Goal: Task Accomplishment & Management: Complete application form

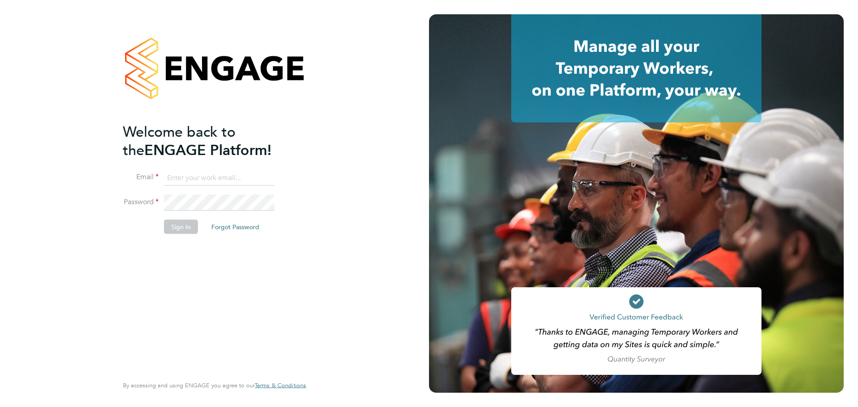
type input "bradley.soan@randstad.co.uk"
click at [185, 224] on button "Sign In" at bounding box center [181, 227] width 34 height 14
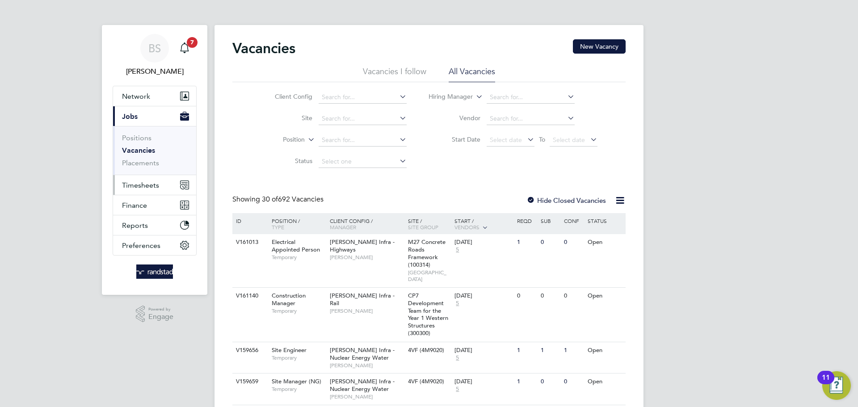
click at [136, 186] on span "Timesheets" at bounding box center [140, 185] width 37 height 8
click at [136, 187] on span "Timesheets" at bounding box center [140, 185] width 37 height 8
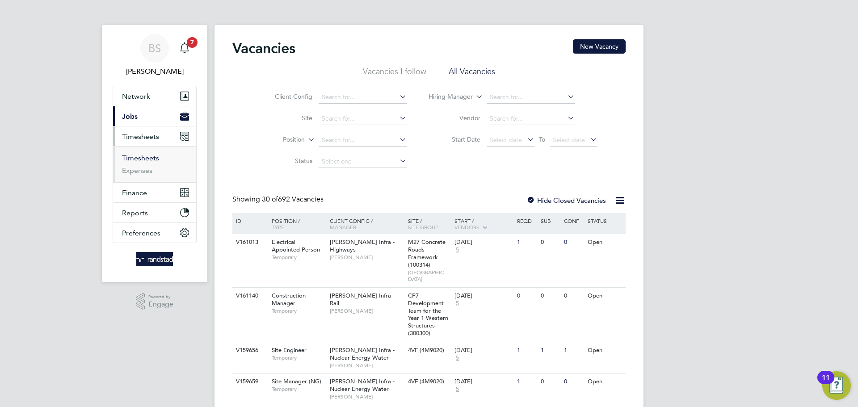
click at [148, 157] on link "Timesheets" at bounding box center [140, 158] width 37 height 8
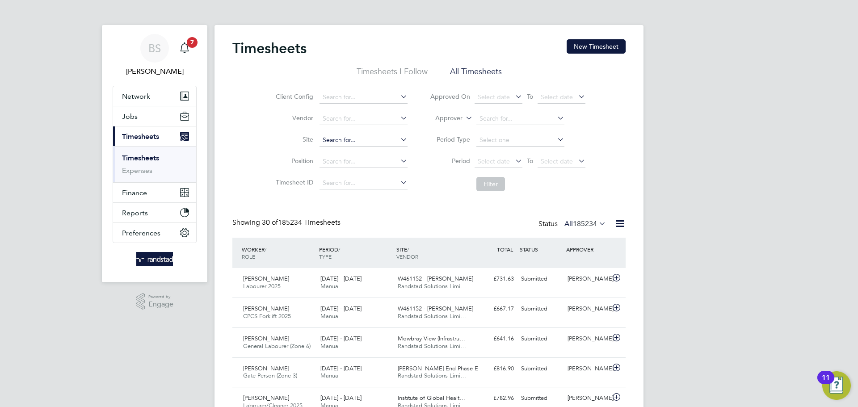
click at [351, 135] on input at bounding box center [364, 140] width 88 height 13
click at [355, 151] on b "Urge" at bounding box center [359, 152] width 14 height 8
type input "Worthing Urgent Treatment Centre"
click at [487, 187] on button "Filter" at bounding box center [491, 184] width 29 height 14
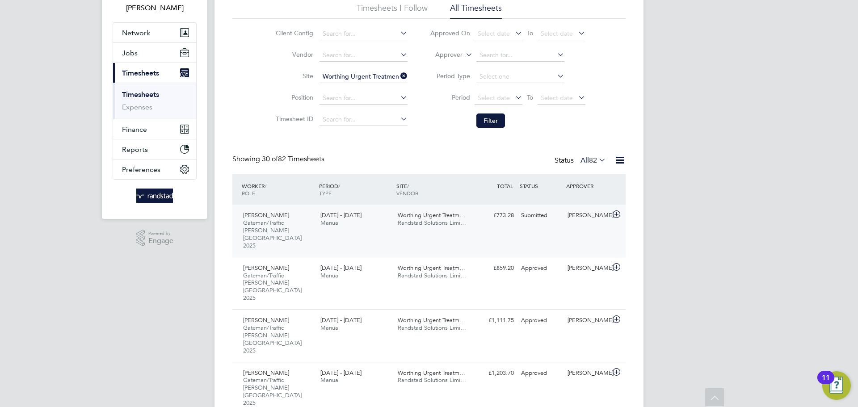
click at [530, 226] on div "Paul Kelly Gateman/Traffic Marshall London 2025 23 - 29 Aug 2025 23 - 29 Aug 20…" at bounding box center [428, 231] width 393 height 52
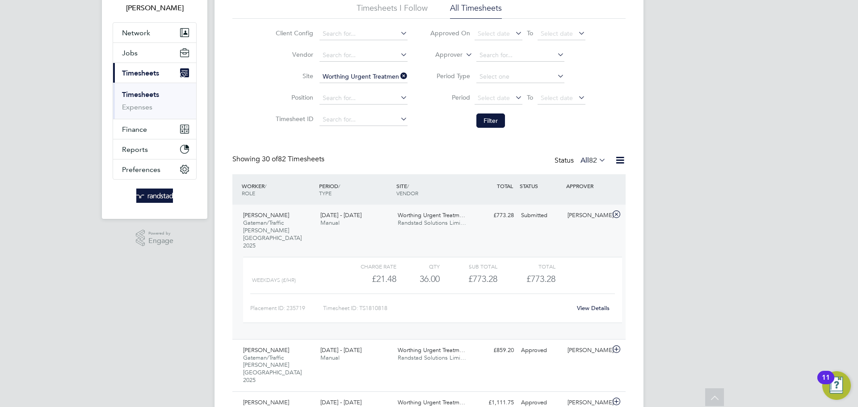
click at [585, 304] on link "View Details" at bounding box center [593, 308] width 33 height 8
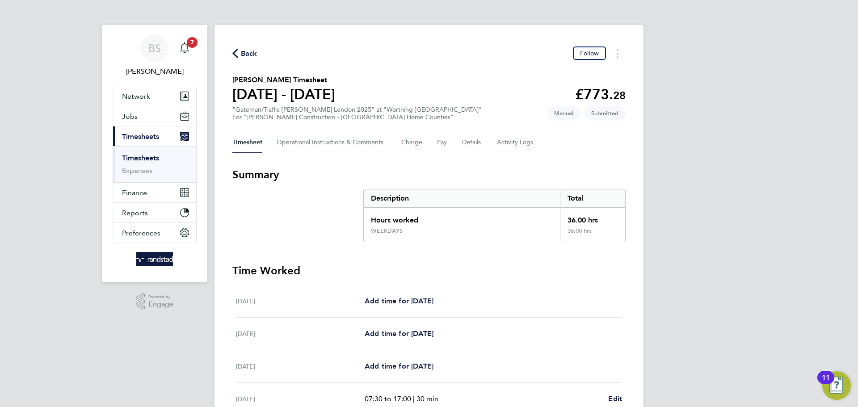
click at [150, 157] on link "Timesheets" at bounding box center [140, 158] width 37 height 8
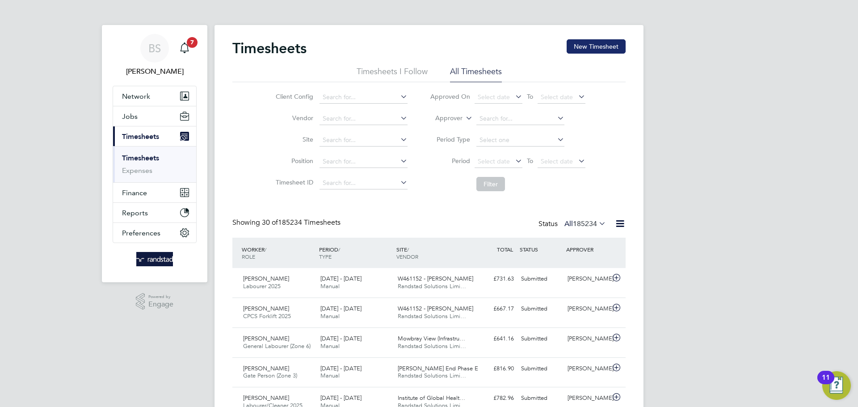
click at [592, 42] on button "New Timesheet" at bounding box center [596, 46] width 59 height 14
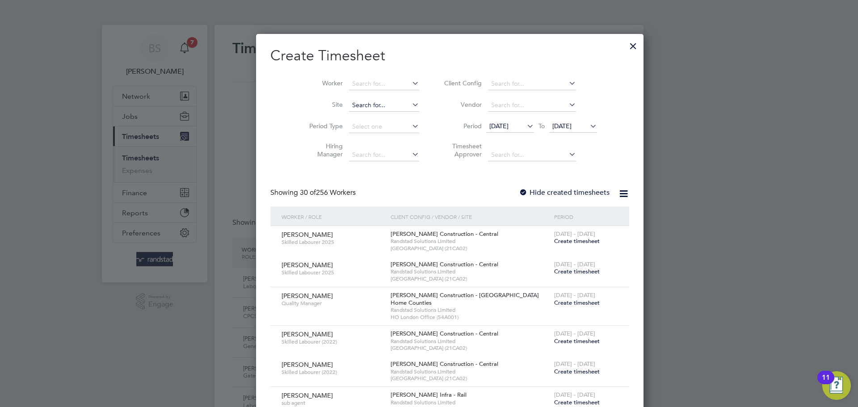
click at [351, 104] on input at bounding box center [384, 105] width 70 height 13
click at [366, 139] on li "Worthing Urgent Treatment Centre" at bounding box center [403, 141] width 150 height 12
type input "Worthing Urgent Treatment Centre"
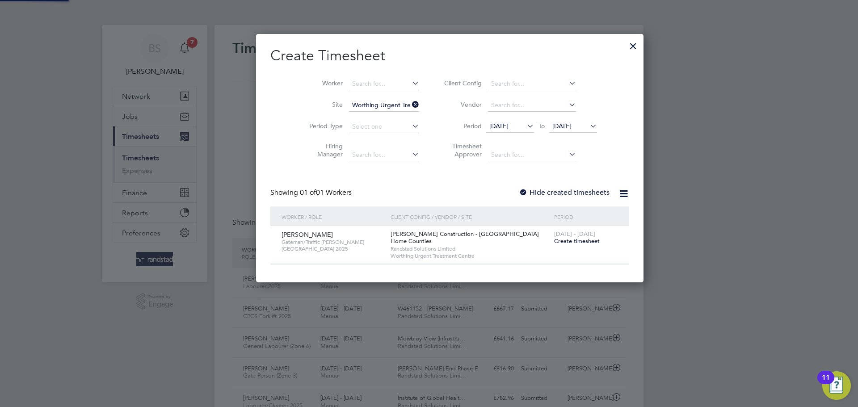
scroll to position [249, 346]
click at [554, 242] on span "Create timesheet" at bounding box center [577, 241] width 46 height 8
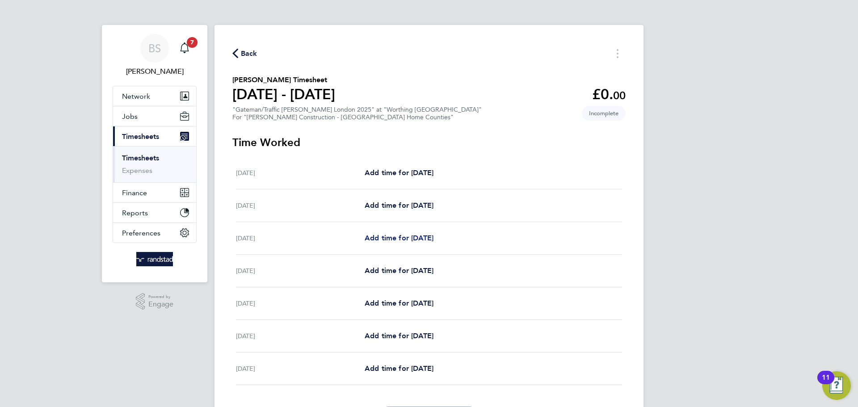
click at [403, 237] on span "Add time for [DATE]" at bounding box center [399, 238] width 69 height 8
select select "60"
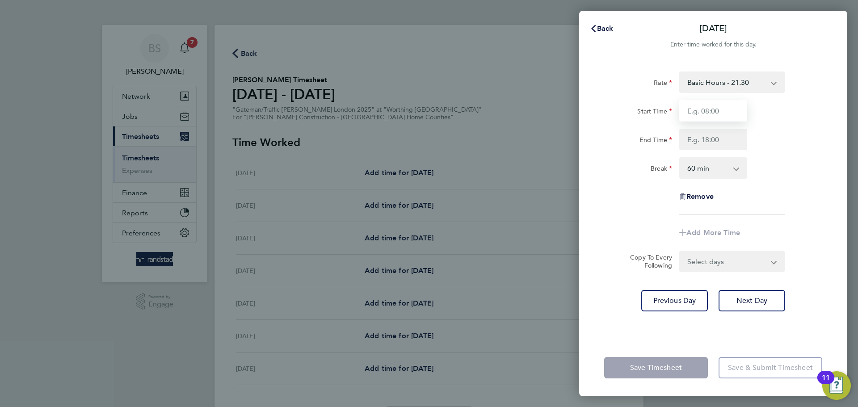
click at [723, 111] on input "Start Time" at bounding box center [714, 110] width 68 height 21
type input "07:00"
click at [721, 138] on input "End Time" at bounding box center [714, 139] width 68 height 21
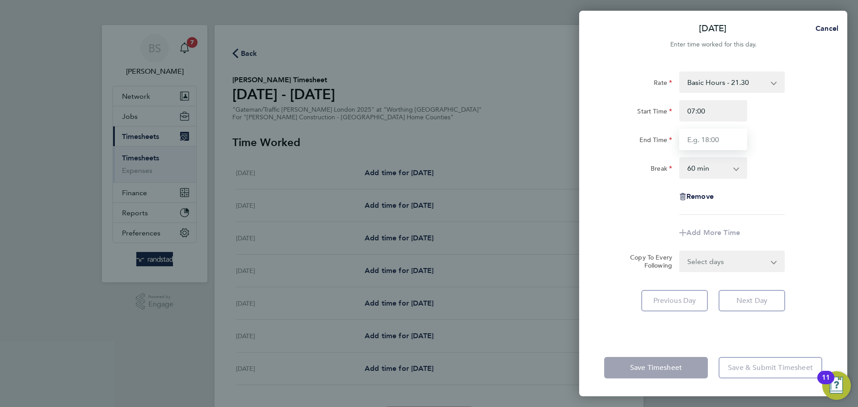
type input "17:30"
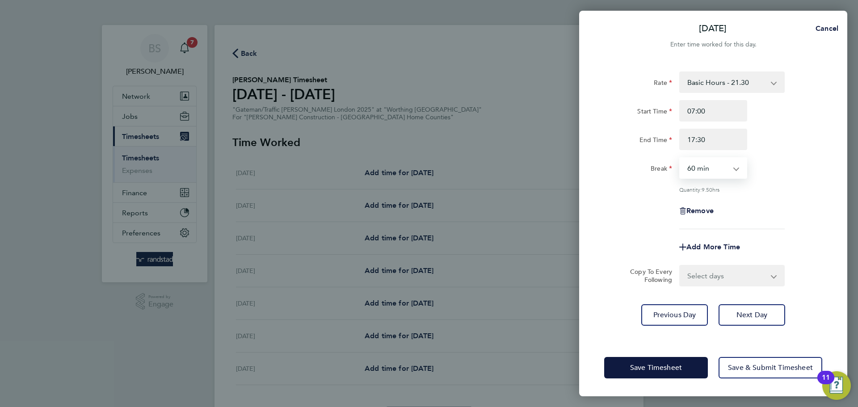
click at [708, 168] on select "0 min 15 min 30 min 45 min 60 min 75 min 90 min" at bounding box center [707, 168] width 55 height 20
select select "30"
click at [680, 158] on select "0 min 15 min 30 min 45 min 60 min 75 min 90 min" at bounding box center [707, 168] width 55 height 20
click at [663, 367] on span "Save Timesheet" at bounding box center [656, 367] width 52 height 9
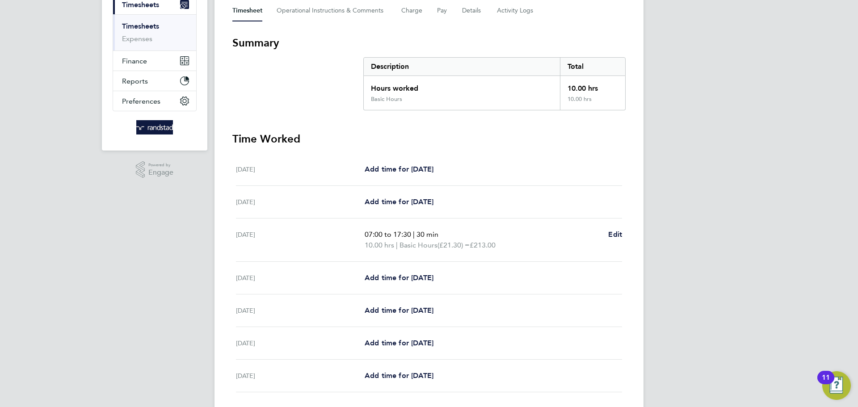
scroll to position [146, 0]
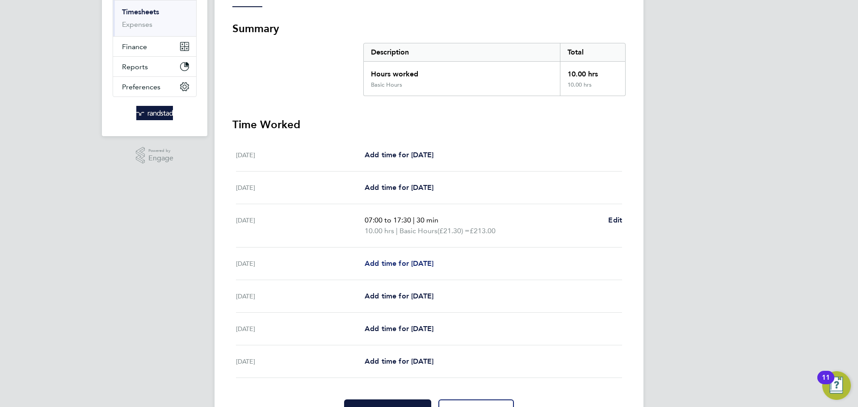
click at [421, 264] on span "Add time for [DATE]" at bounding box center [399, 263] width 69 height 8
select select "60"
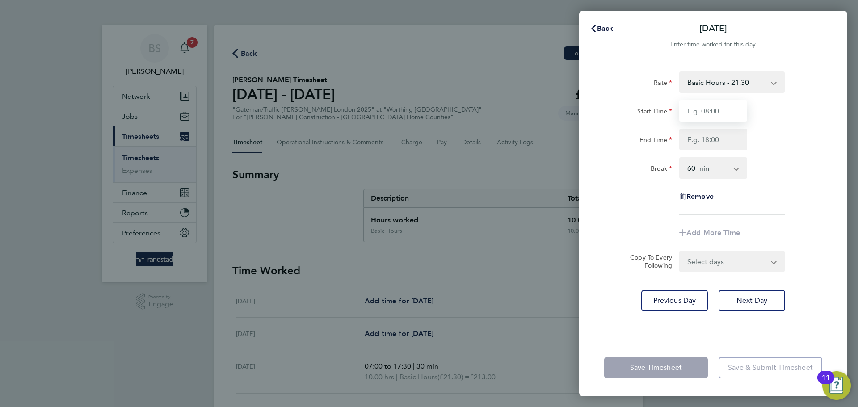
click at [727, 110] on input "Start Time" at bounding box center [714, 110] width 68 height 21
type input "07:00"
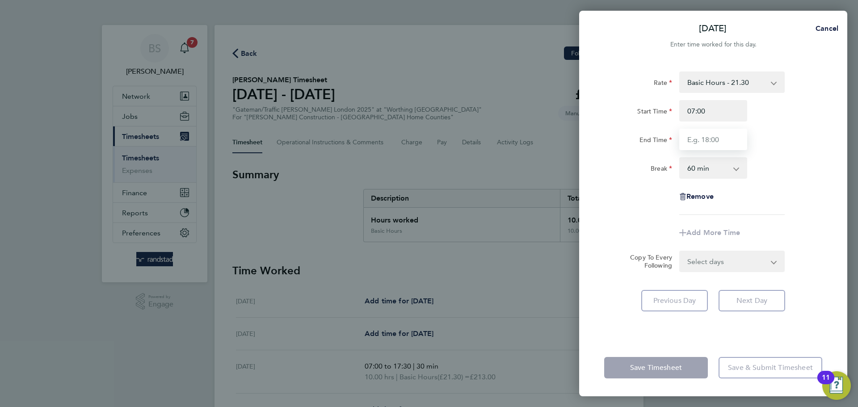
click at [706, 140] on input "End Time" at bounding box center [714, 139] width 68 height 21
type input "17:30"
click at [704, 167] on select "0 min 15 min 30 min 45 min 60 min 75 min 90 min" at bounding box center [707, 168] width 55 height 20
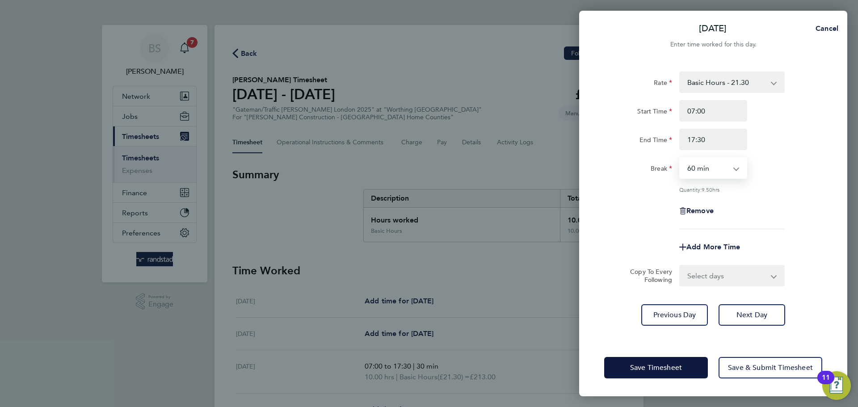
select select "30"
click at [680, 158] on select "0 min 15 min 30 min 45 min 60 min 75 min 90 min" at bounding box center [707, 168] width 55 height 20
click at [659, 367] on span "Save Timesheet" at bounding box center [656, 367] width 52 height 9
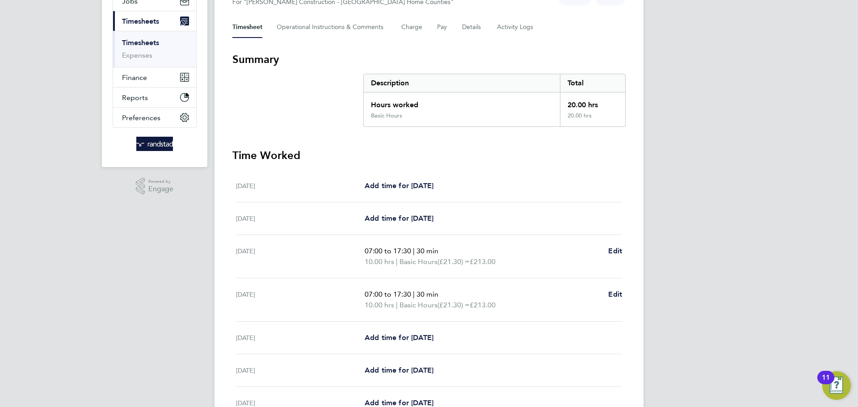
scroll to position [151, 0]
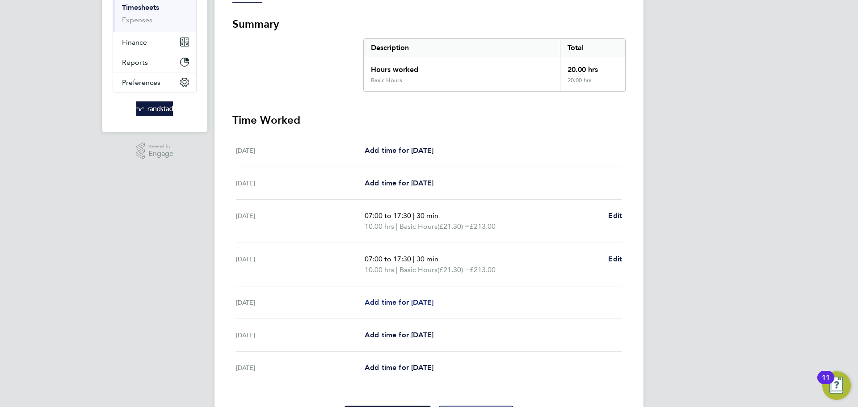
click at [403, 302] on span "Add time for [DATE]" at bounding box center [399, 302] width 69 height 8
select select "60"
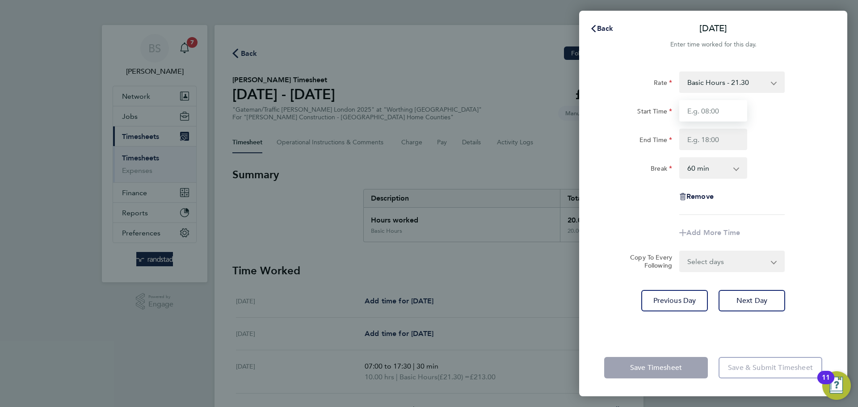
click at [730, 106] on input "Start Time" at bounding box center [714, 110] width 68 height 21
type input "07:00"
click at [719, 139] on input "End Time" at bounding box center [714, 139] width 68 height 21
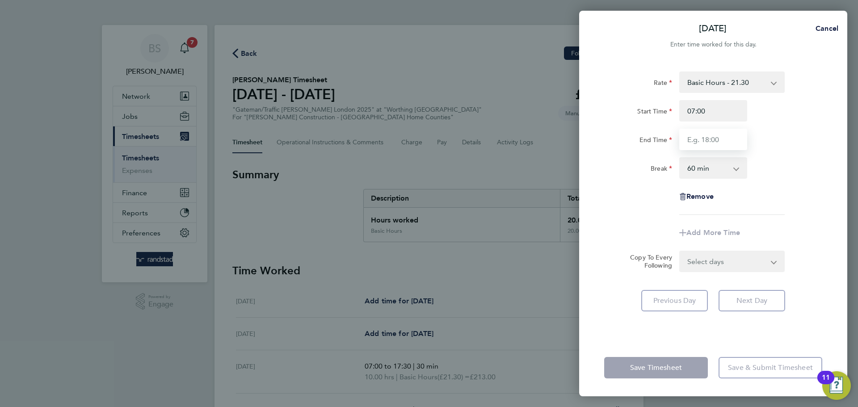
type input "17:30"
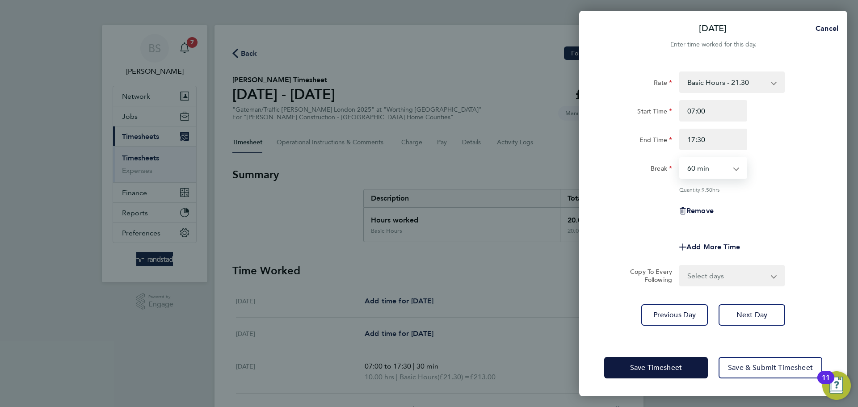
click at [720, 170] on select "0 min 15 min 30 min 45 min 60 min 75 min 90 min" at bounding box center [707, 168] width 55 height 20
select select "30"
click at [680, 158] on select "0 min 15 min 30 min 45 min 60 min 75 min 90 min" at bounding box center [707, 168] width 55 height 20
click at [657, 368] on span "Save Timesheet" at bounding box center [656, 367] width 52 height 9
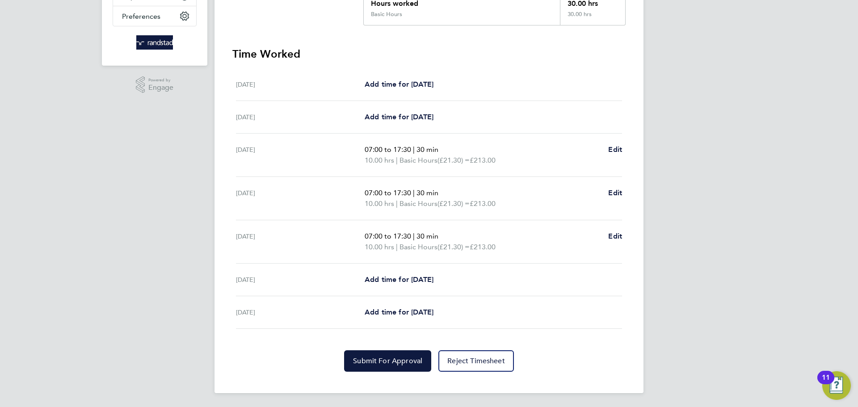
scroll to position [217, 0]
click at [415, 282] on span "Add time for [DATE]" at bounding box center [399, 279] width 69 height 8
select select "60"
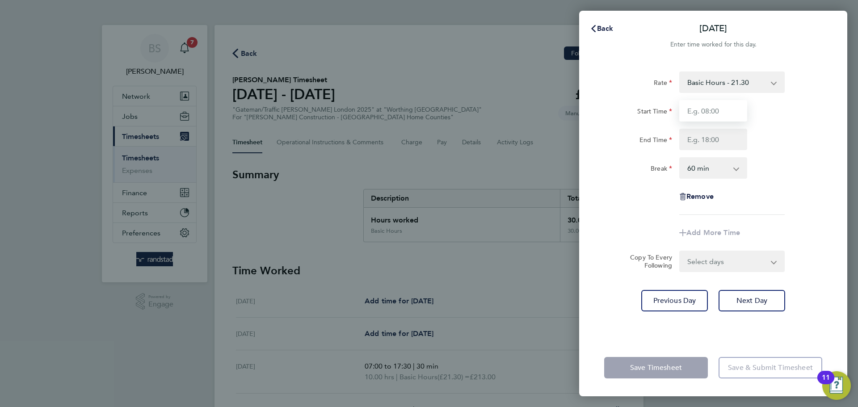
click at [723, 116] on input "Start Time" at bounding box center [714, 110] width 68 height 21
type input "07:00"
click at [716, 142] on input "End Time" at bounding box center [714, 139] width 68 height 21
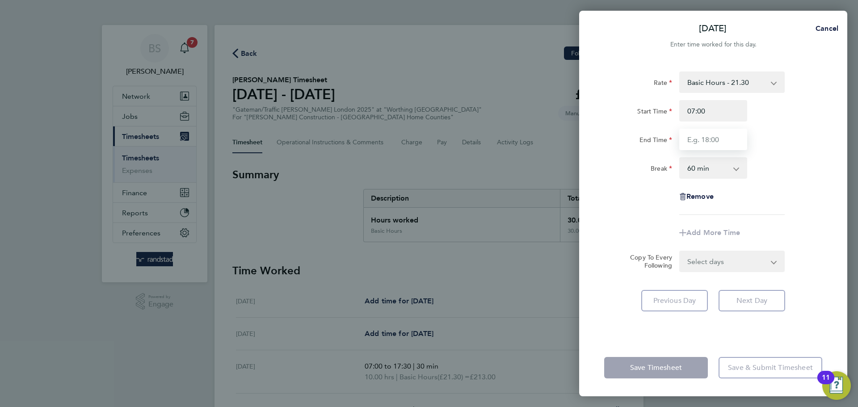
type input "17:30"
click at [710, 170] on select "0 min 15 min 30 min 45 min 60 min 75 min 90 min" at bounding box center [707, 168] width 55 height 20
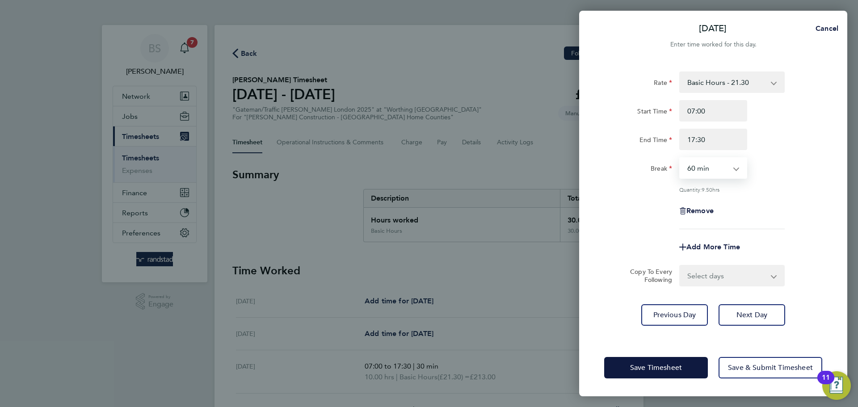
select select "30"
click at [680, 158] on select "0 min 15 min 30 min 45 min 60 min 75 min 90 min" at bounding box center [707, 168] width 55 height 20
drag, startPoint x: 656, startPoint y: 374, endPoint x: 651, endPoint y: 375, distance: 5.4
click at [655, 375] on button "Save Timesheet" at bounding box center [656, 367] width 104 height 21
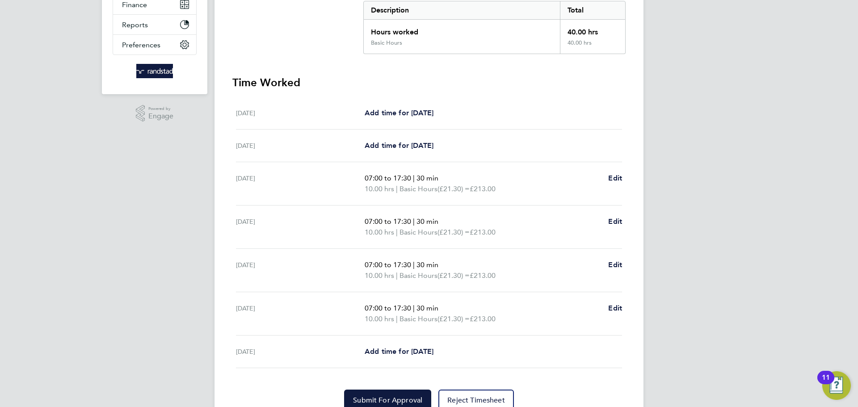
scroll to position [211, 0]
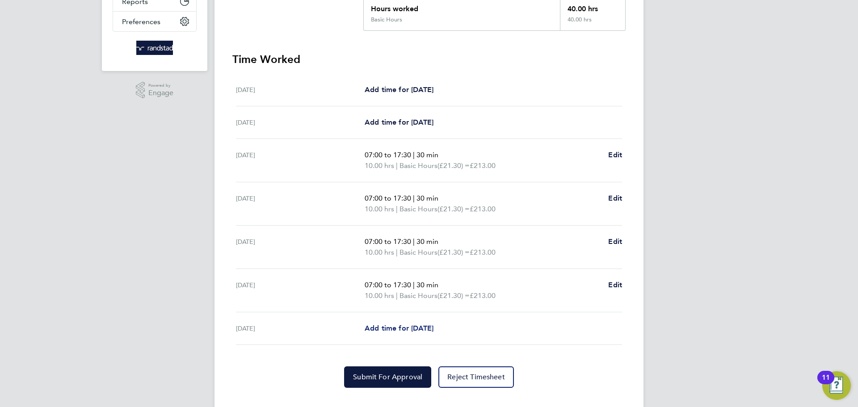
click at [404, 330] on span "Add time for [DATE]" at bounding box center [399, 328] width 69 height 8
select select "60"
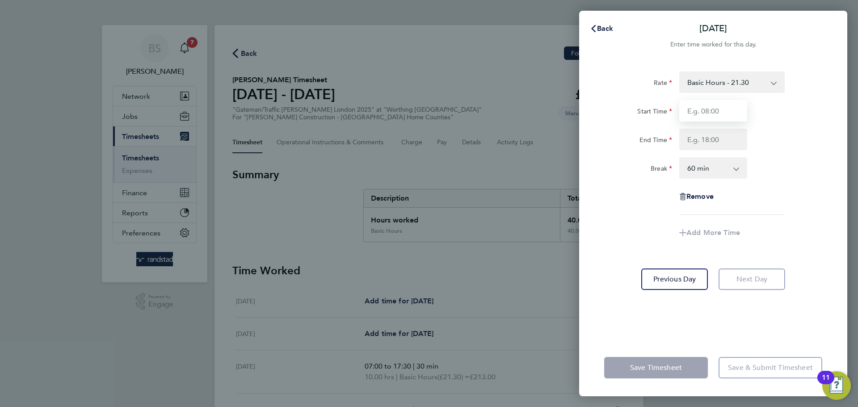
click at [734, 116] on input "Start Time" at bounding box center [714, 110] width 68 height 21
type input "07:00"
click at [723, 141] on input "End Time" at bounding box center [714, 139] width 68 height 21
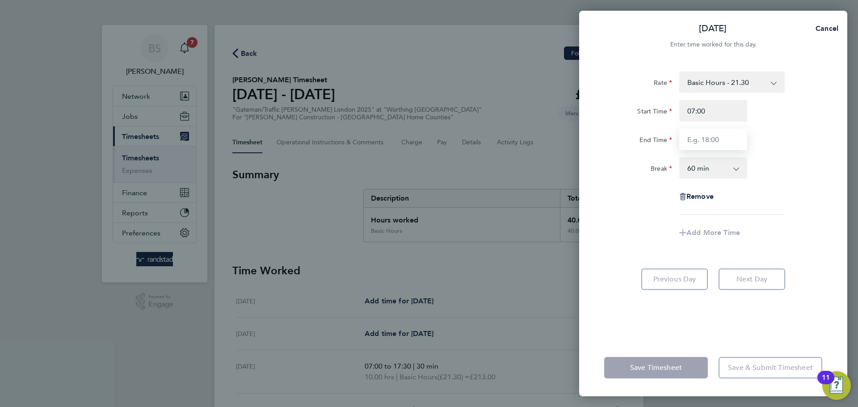
type input "12:30"
click at [718, 169] on select "0 min 15 min 30 min 45 min 60 min 75 min 90 min" at bounding box center [707, 168] width 55 height 20
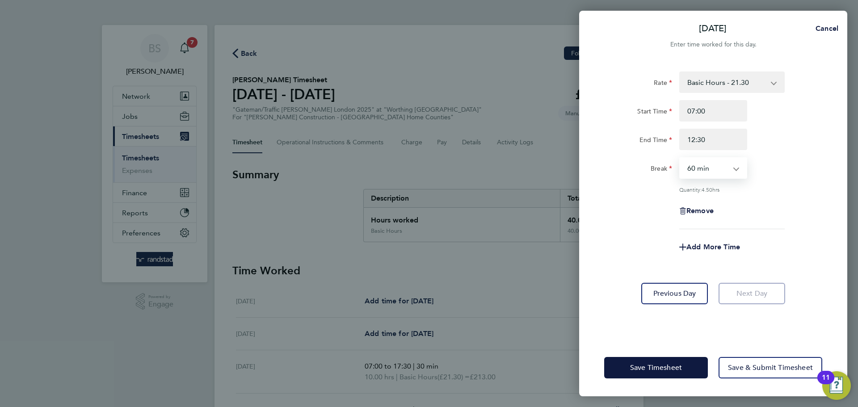
select select "30"
click at [680, 158] on select "0 min 15 min 30 min 45 min 60 min 75 min 90 min" at bounding box center [707, 168] width 55 height 20
click at [701, 245] on span "Add More Time" at bounding box center [714, 247] width 54 height 8
select select "null"
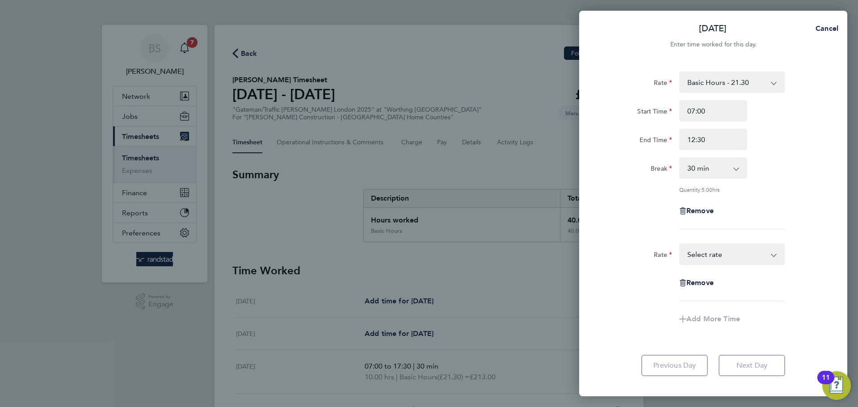
click at [774, 81] on app-icon-cross-button at bounding box center [778, 82] width 11 height 20
click at [732, 76] on select "Basic Hours - 21.30 OT 2 - 39.71 OT PAYE - 30.65" at bounding box center [726, 82] width 93 height 20
select select "60"
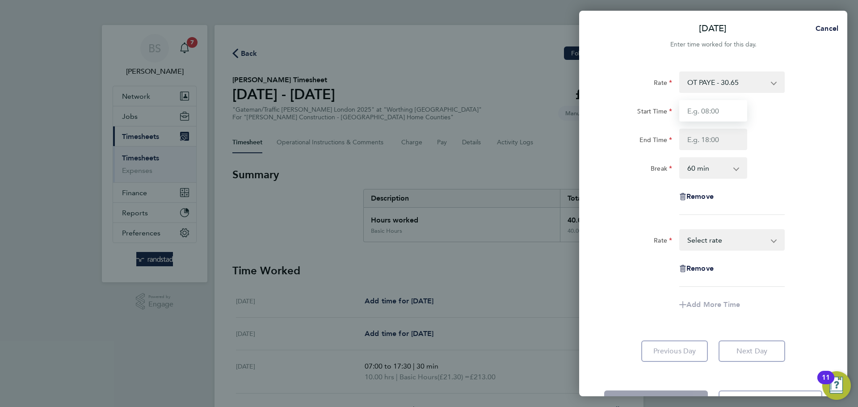
click at [723, 111] on input "Start Time" at bounding box center [714, 110] width 68 height 21
type input "12:30"
click at [733, 138] on input "End Time" at bounding box center [714, 139] width 68 height 21
type input "17:30"
click at [722, 170] on select "0 min 15 min 30 min 45 min 60 min 75 min 90 min" at bounding box center [707, 168] width 55 height 20
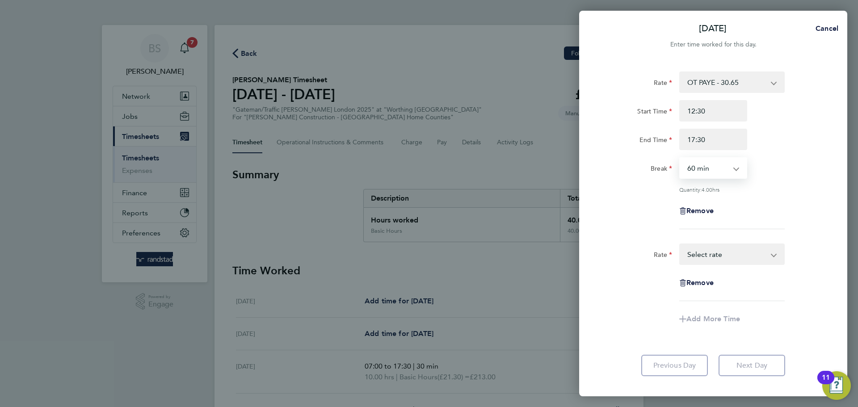
select select "0"
click at [680, 158] on select "0 min 15 min 30 min 45 min 60 min 75 min 90 min" at bounding box center [707, 168] width 55 height 20
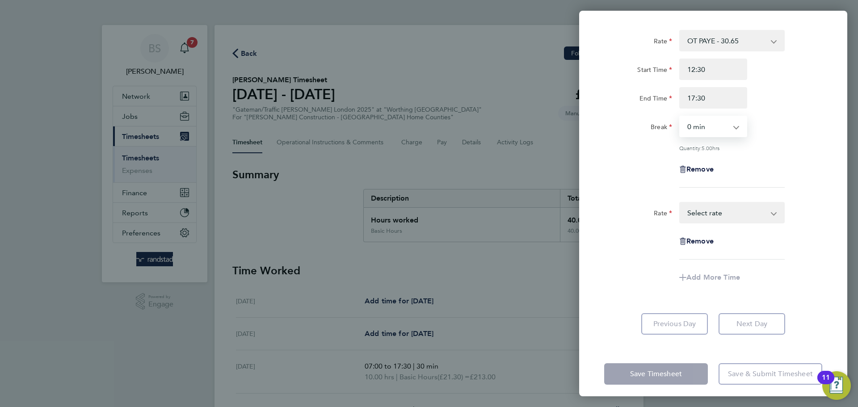
scroll to position [47, 0]
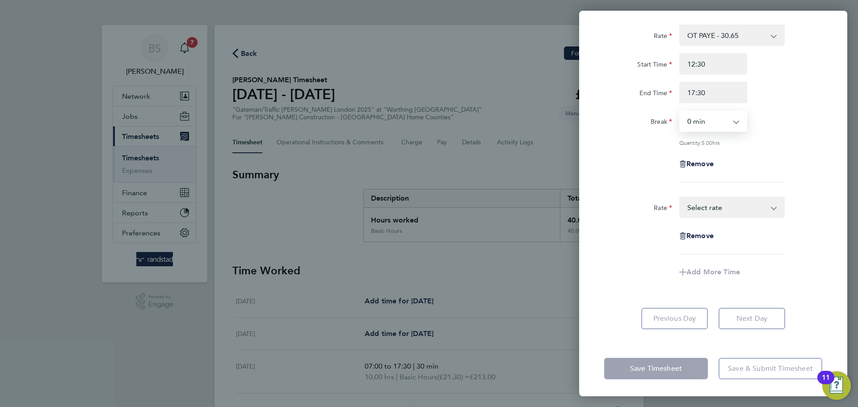
drag, startPoint x: 605, startPoint y: 279, endPoint x: 630, endPoint y: 265, distance: 28.0
click at [605, 278] on div "Add More Time" at bounding box center [713, 272] width 225 height 21
click at [712, 206] on select "Basic Hours - 21.30 OT 2 - 39.71 OT PAYE - 30.65 Select rate" at bounding box center [726, 208] width 93 height 20
select select "60"
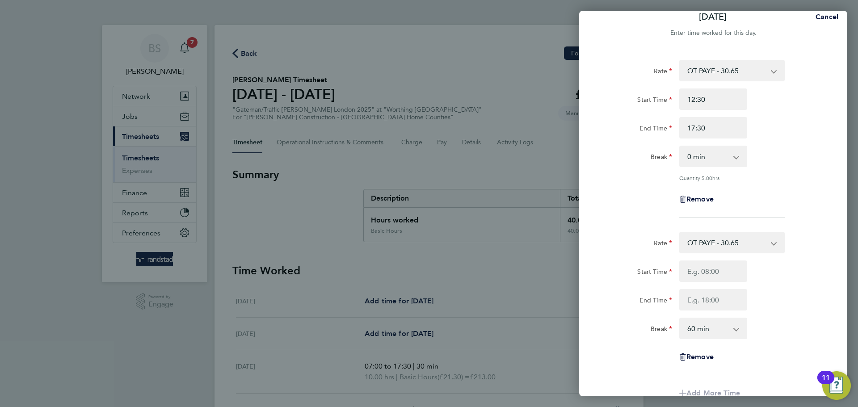
scroll to position [0, 0]
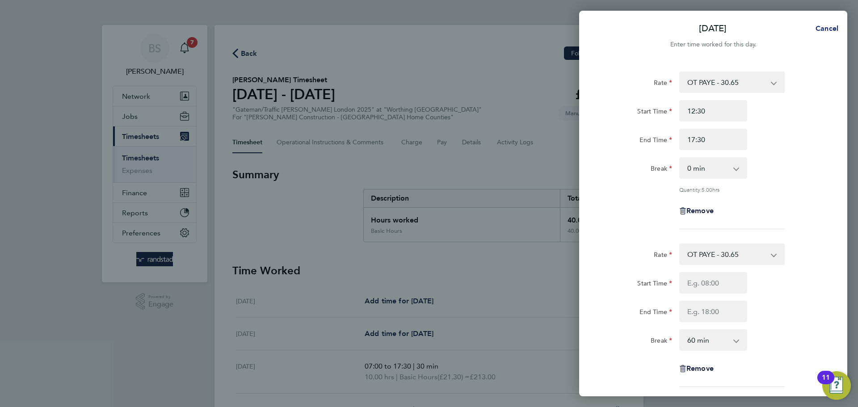
click at [826, 23] on button "Cancel" at bounding box center [825, 29] width 46 height 18
select select "60"
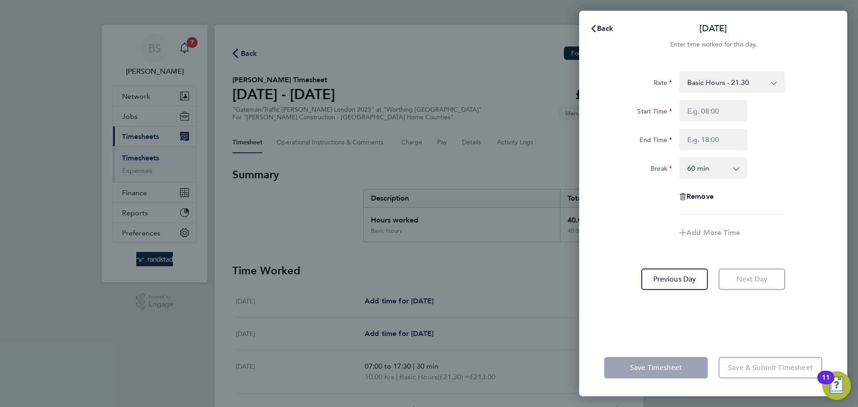
click at [774, 83] on app-icon-cross-button at bounding box center [778, 82] width 11 height 20
click at [763, 78] on select "Basic Hours - 21.30 OT 2 - 39.71 OT PAYE - 30.65" at bounding box center [726, 82] width 93 height 20
select select "60"
click at [718, 112] on input "Start Time" at bounding box center [714, 110] width 68 height 21
type input "07:00"
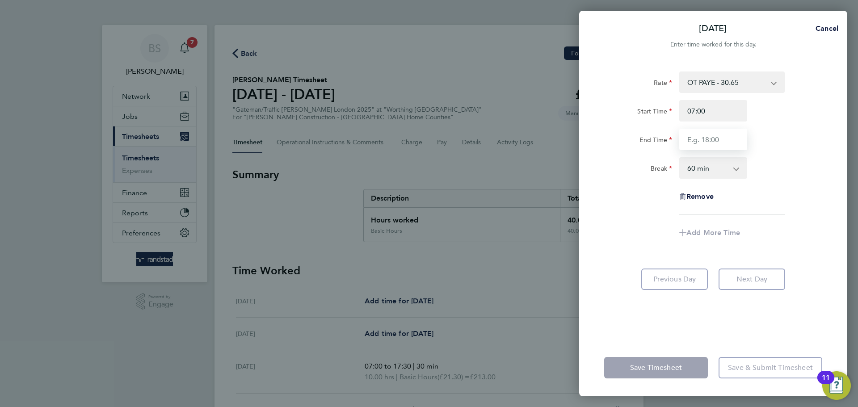
click at [722, 139] on input "End Time" at bounding box center [714, 139] width 68 height 21
type input "12:30"
click at [712, 173] on select "0 min 15 min 30 min 45 min 60 min 75 min 90 min" at bounding box center [707, 168] width 55 height 20
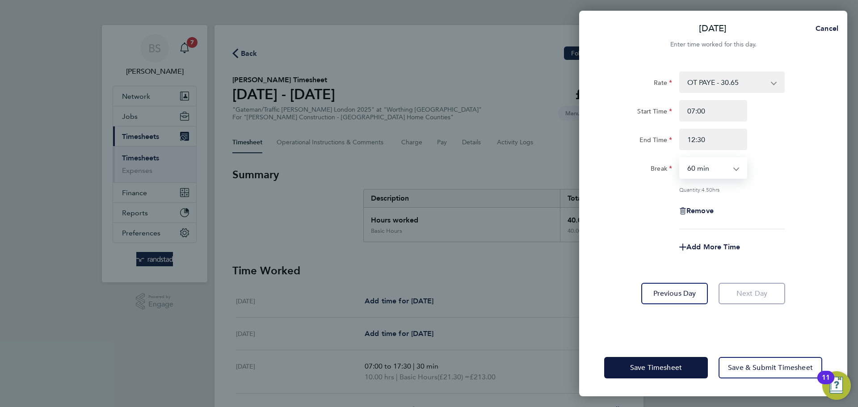
select select "30"
click at [680, 158] on select "0 min 15 min 30 min 45 min 60 min 75 min 90 min" at bounding box center [707, 168] width 55 height 20
click at [703, 244] on span "Add More Time" at bounding box center [714, 247] width 54 height 8
select select "null"
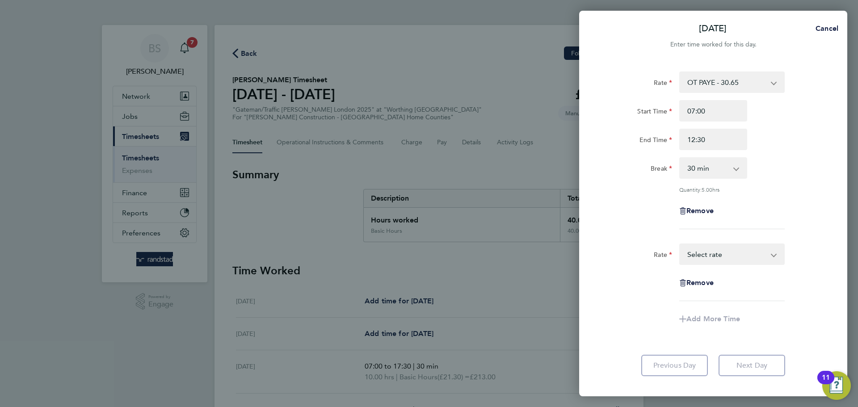
click at [778, 253] on app-icon-cross-button at bounding box center [778, 255] width 11 height 20
click at [772, 82] on select "OT PAYE - 30.65 Basic Hours - 21.30 OT 2 - 39.71" at bounding box center [726, 82] width 93 height 20
select select "60"
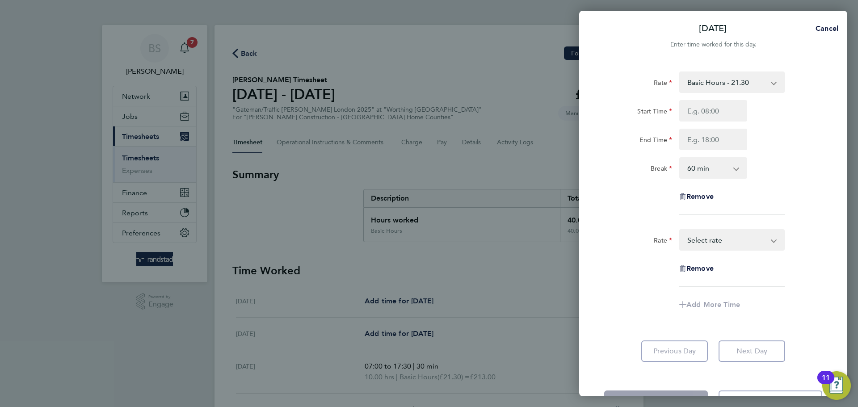
click at [771, 243] on select "Basic Hours - 21.30 OT 2 - 39.71 OT PAYE - 30.65 Select rate" at bounding box center [726, 240] width 93 height 20
select select "60"
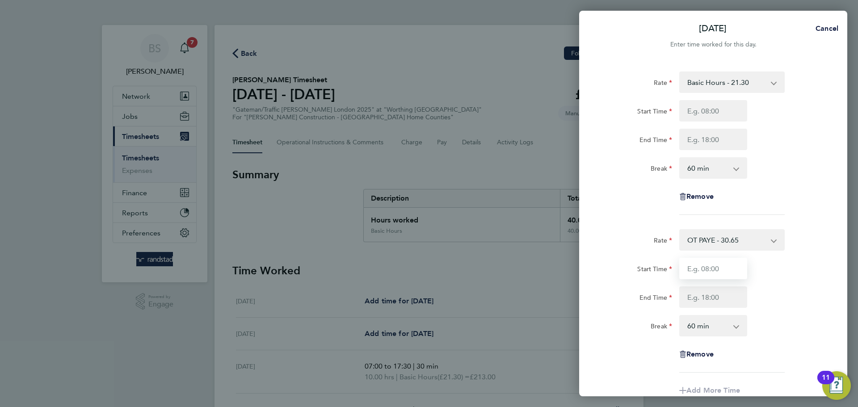
click at [713, 268] on input "Start Time" at bounding box center [714, 268] width 68 height 21
type input "07:00"
click at [721, 297] on input "End Time" at bounding box center [714, 297] width 68 height 21
type input "12:30"
click at [721, 269] on input "07:00" at bounding box center [714, 268] width 68 height 21
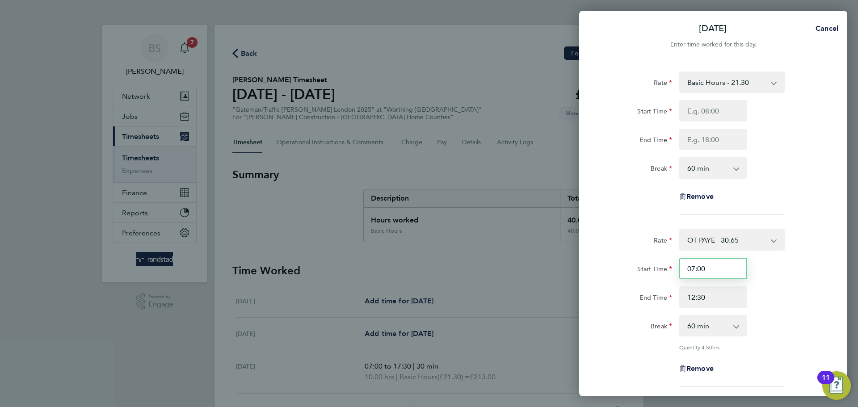
click at [719, 267] on input "07:00" at bounding box center [714, 268] width 68 height 21
click at [722, 115] on input "Start Time" at bounding box center [714, 110] width 68 height 21
type input "07:00"
drag, startPoint x: 699, startPoint y: 138, endPoint x: 703, endPoint y: 139, distance: 4.6
click at [699, 138] on input "End Time" at bounding box center [714, 139] width 68 height 21
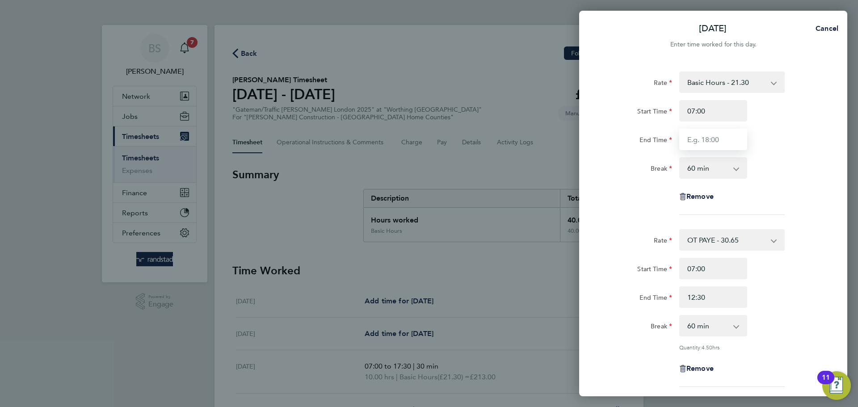
type input "12:30"
click at [707, 167] on app-timesheet-line-hourly "Start Time 07:00 End Time 12:30 Break 0 min 15 min 30 min 45 min 60 min 75 min …" at bounding box center [713, 139] width 218 height 79
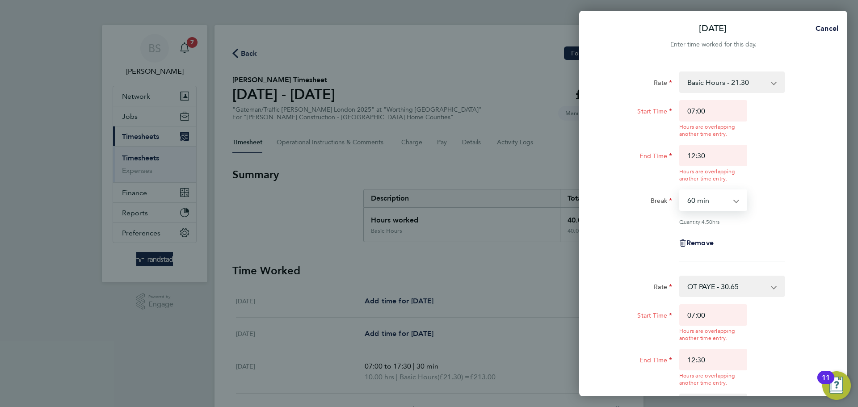
select select "30"
click at [680, 190] on select "0 min 15 min 30 min 45 min 60 min 75 min 90 min" at bounding box center [707, 200] width 55 height 20
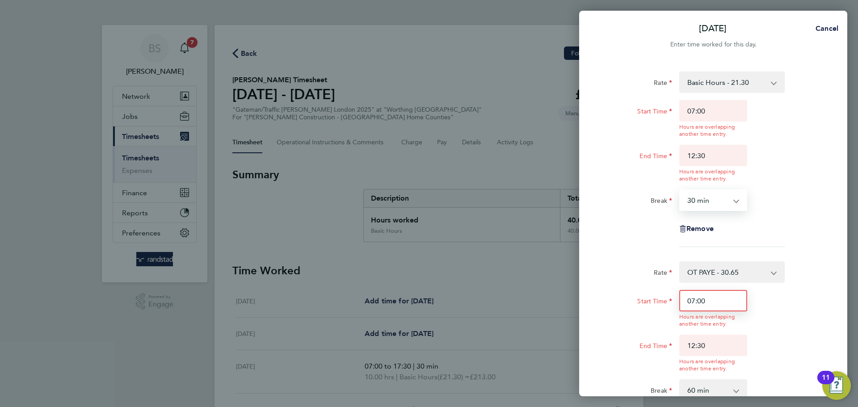
click at [714, 305] on input "07:00" at bounding box center [714, 300] width 68 height 21
type input "0"
click at [734, 304] on input "Start Time" at bounding box center [714, 300] width 68 height 21
type input "12:30"
click at [714, 342] on app-timesheet-line-hourly "Start Time 12:30 Hours are overlapping another time entry. End Time 12:30 Hours…" at bounding box center [713, 352] width 218 height 125
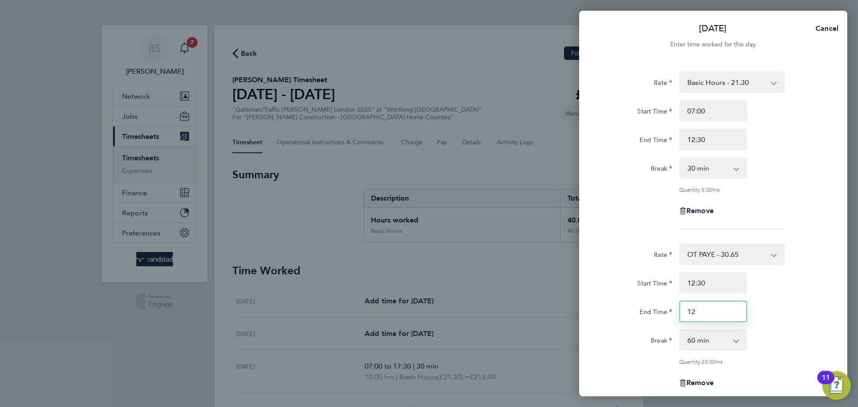
type input "1"
click at [731, 312] on input "End Time" at bounding box center [714, 311] width 68 height 21
type input "17:30"
click at [723, 338] on select "0 min 15 min 30 min 45 min 60 min 75 min 90 min" at bounding box center [707, 340] width 55 height 20
click at [680, 330] on select "0 min 15 min 30 min 45 min 60 min 75 min 90 min" at bounding box center [707, 340] width 55 height 20
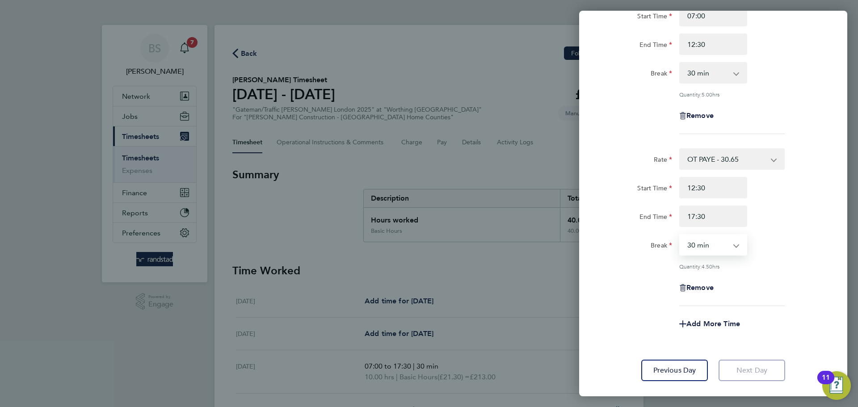
scroll to position [123, 0]
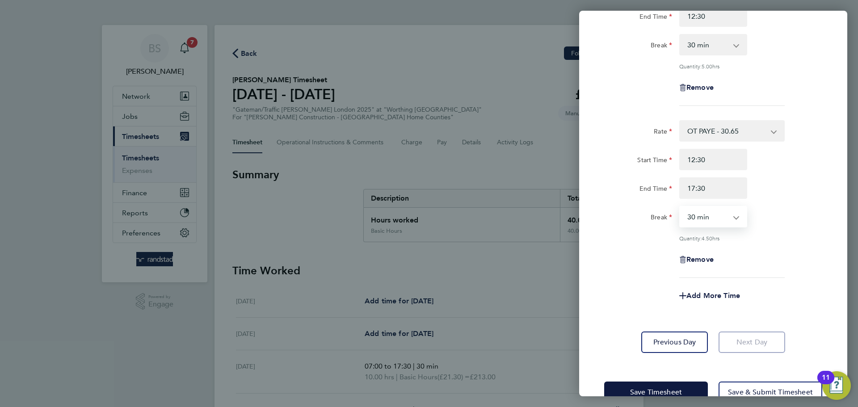
click at [733, 216] on select "0 min 15 min 30 min 45 min 60 min 75 min 90 min" at bounding box center [707, 217] width 55 height 20
select select "0"
click at [680, 207] on select "0 min 15 min 30 min 45 min 60 min 75 min 90 min" at bounding box center [707, 217] width 55 height 20
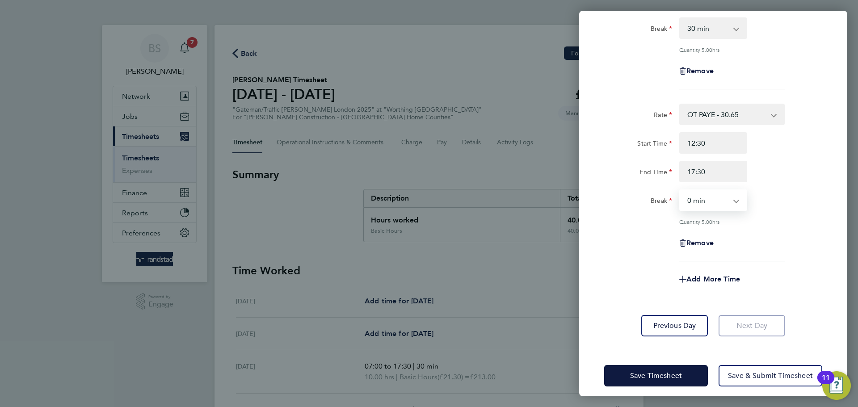
scroll to position [146, 0]
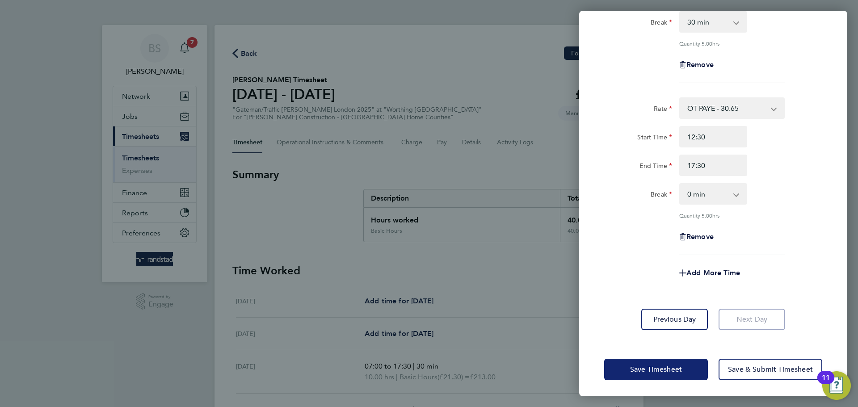
click at [655, 365] on span "Save Timesheet" at bounding box center [656, 369] width 52 height 9
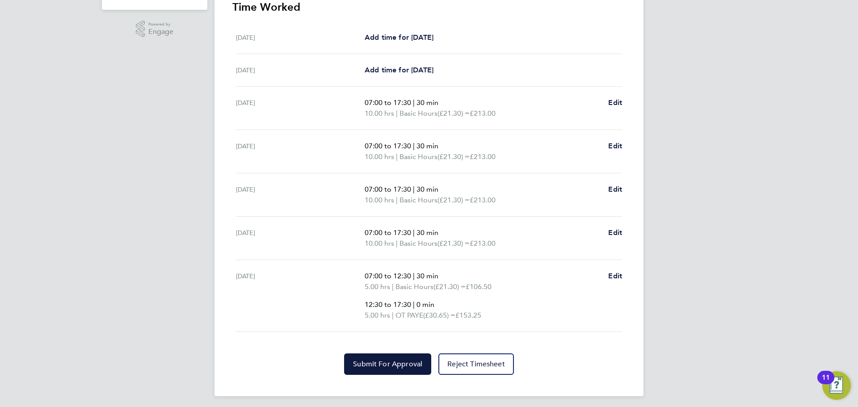
scroll to position [276, 0]
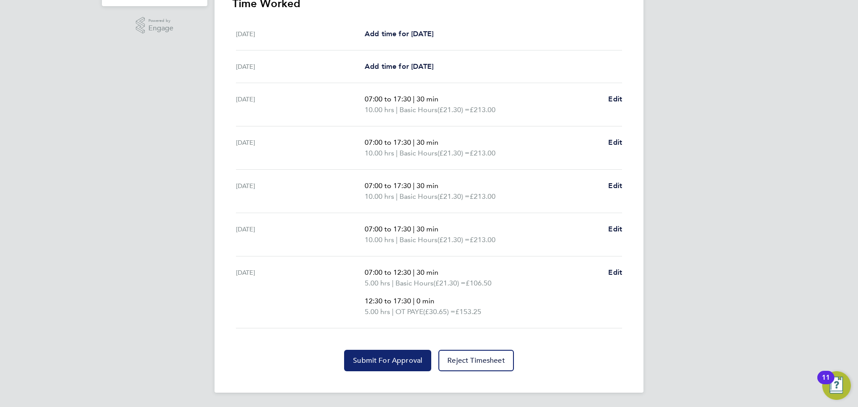
click at [391, 360] on span "Submit For Approval" at bounding box center [387, 360] width 69 height 9
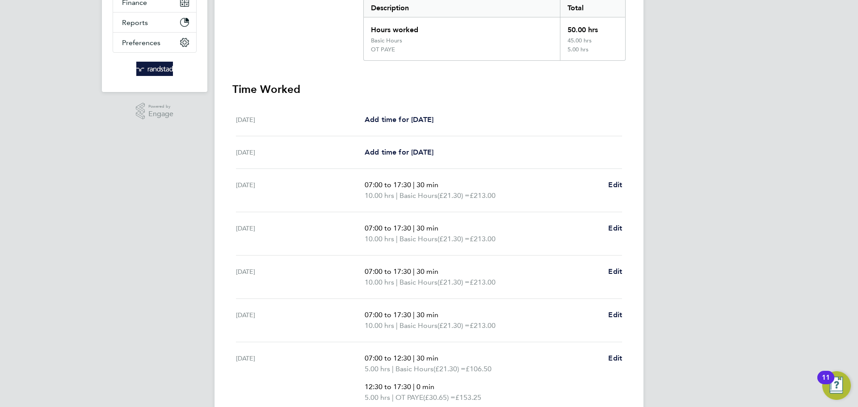
scroll to position [8, 0]
